Goal: Information Seeking & Learning: Find specific fact

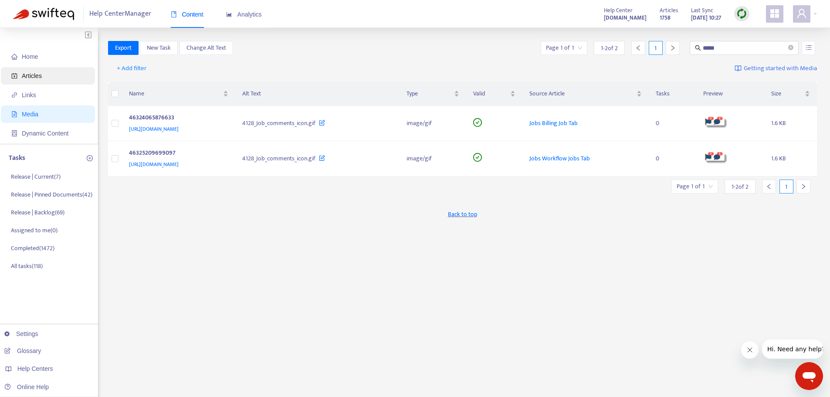
click at [32, 78] on span "Articles" at bounding box center [32, 75] width 20 height 7
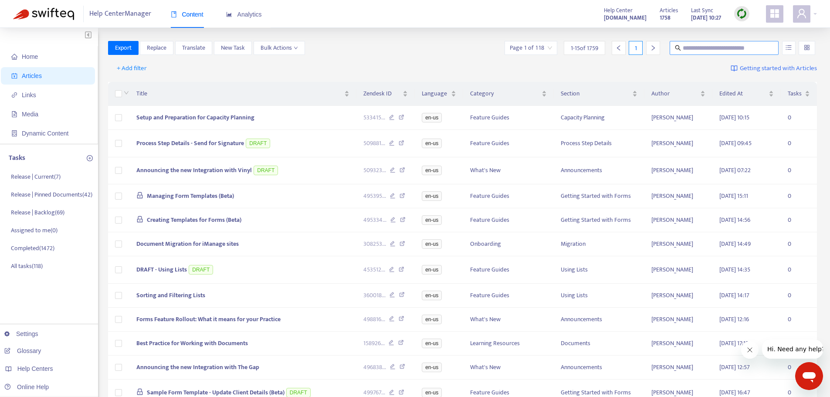
click at [715, 47] on input "text" at bounding box center [725, 48] width 84 height 10
type input "**********"
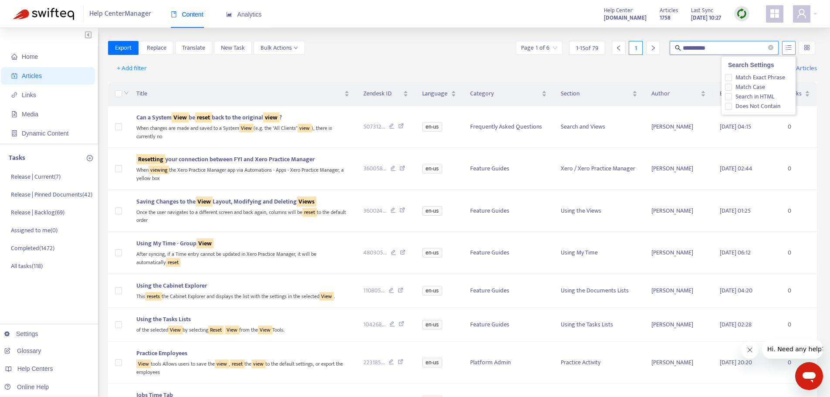
click at [791, 50] on icon "unordered-list" at bounding box center [789, 47] width 6 height 6
click at [774, 80] on span "Match Exact Phrase" at bounding box center [760, 78] width 57 height 10
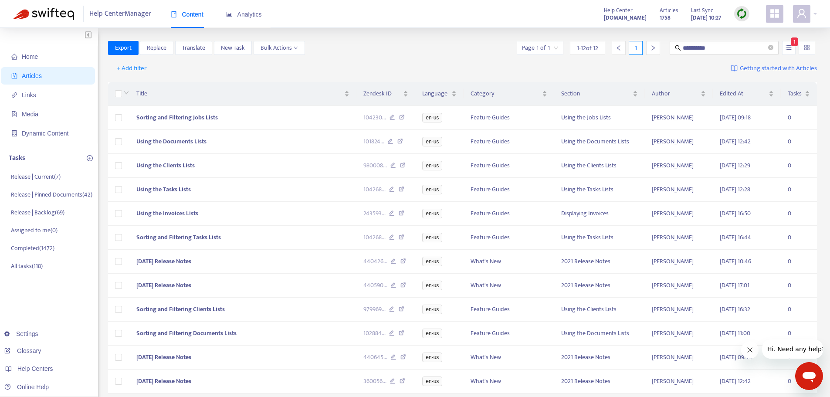
click at [438, 45] on div "**********" at bounding box center [463, 48] width 710 height 14
click at [215, 110] on td "Sorting and Filtering Jobs Lists" at bounding box center [242, 118] width 227 height 24
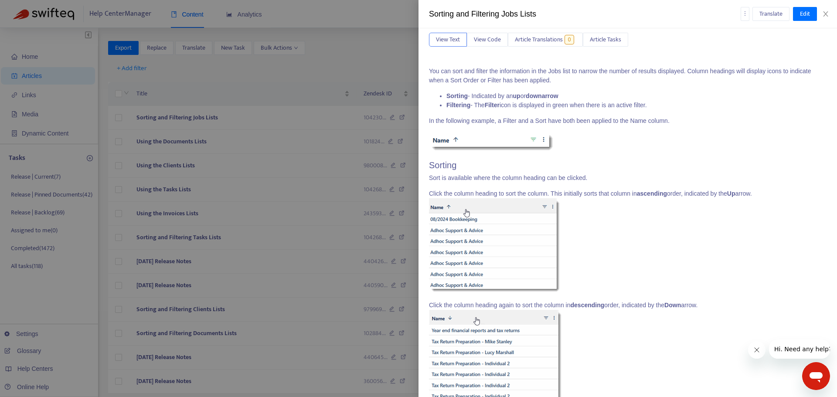
scroll to position [87, 0]
click at [633, 170] on h2 "Sorting" at bounding box center [628, 164] width 398 height 10
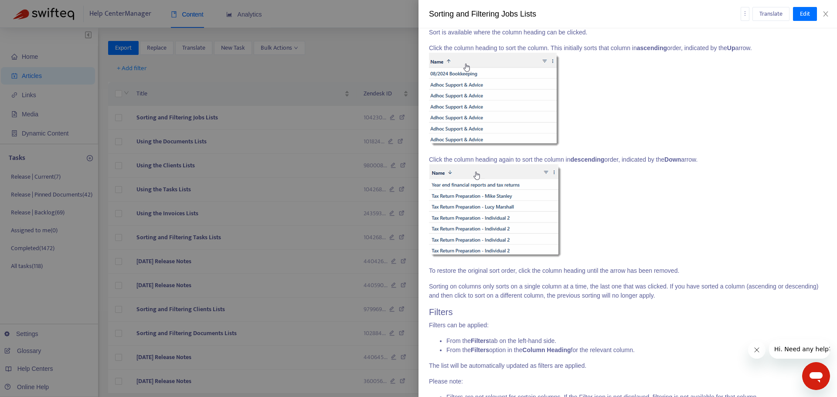
scroll to position [0, 0]
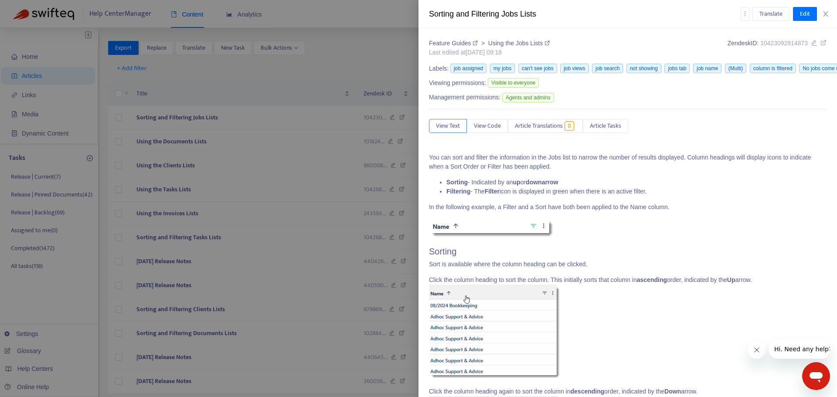
click at [820, 44] on icon at bounding box center [823, 43] width 6 height 6
